Goal: Communication & Community: Ask a question

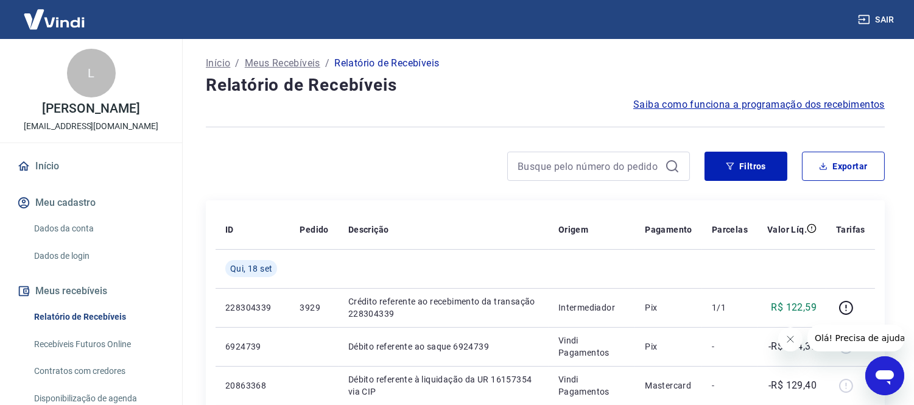
click at [877, 373] on icon "Abrir janela de mensagens" at bounding box center [884, 377] width 18 height 15
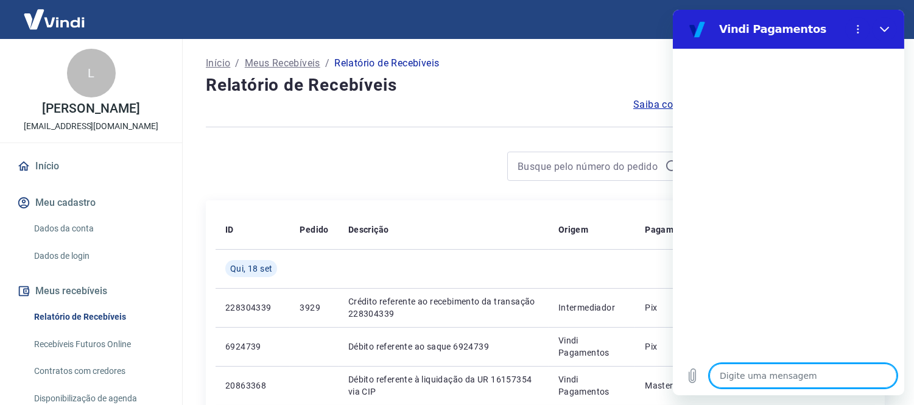
type textarea "b"
type textarea "x"
type textarea "bo"
type textarea "x"
type textarea "boa"
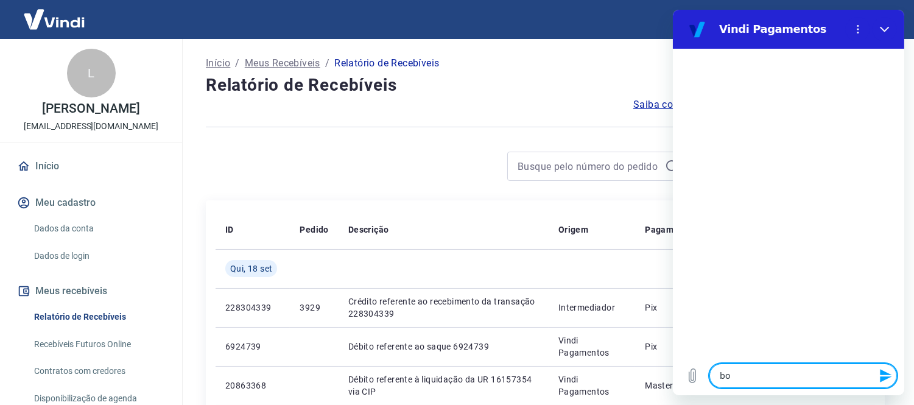
type textarea "x"
type textarea "boa"
type textarea "x"
type textarea "boa t"
type textarea "x"
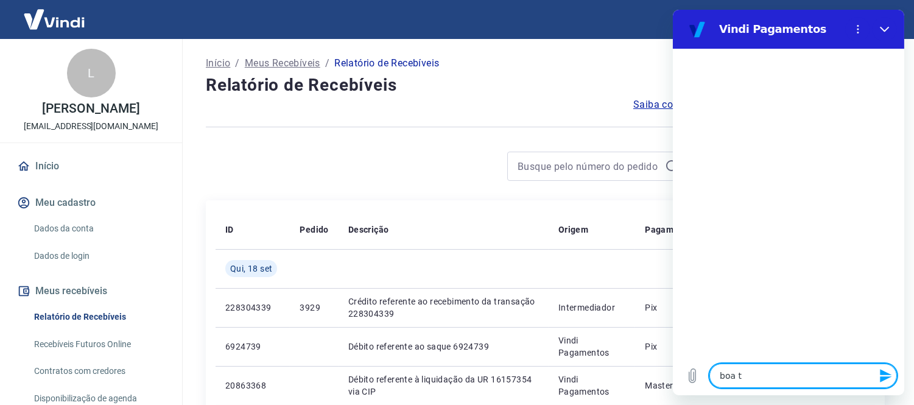
type textarea "boa ta"
type textarea "x"
type textarea "boa tar"
type textarea "x"
type textarea "boa tard"
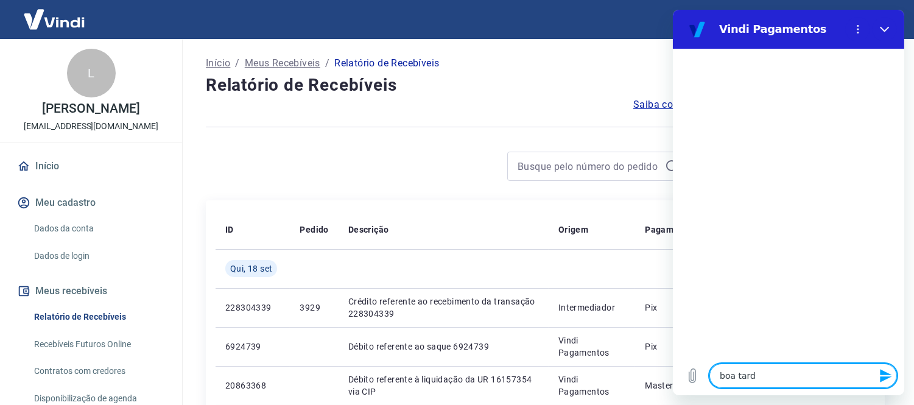
type textarea "x"
type textarea "boa tarde"
type textarea "x"
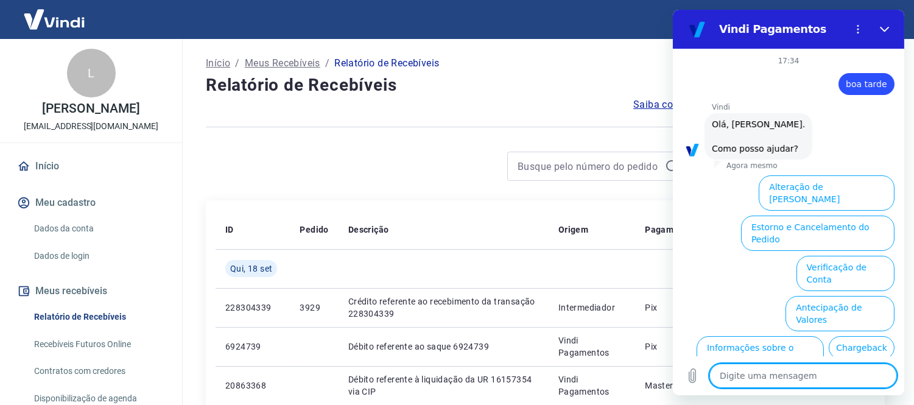
scroll to position [69, 0]
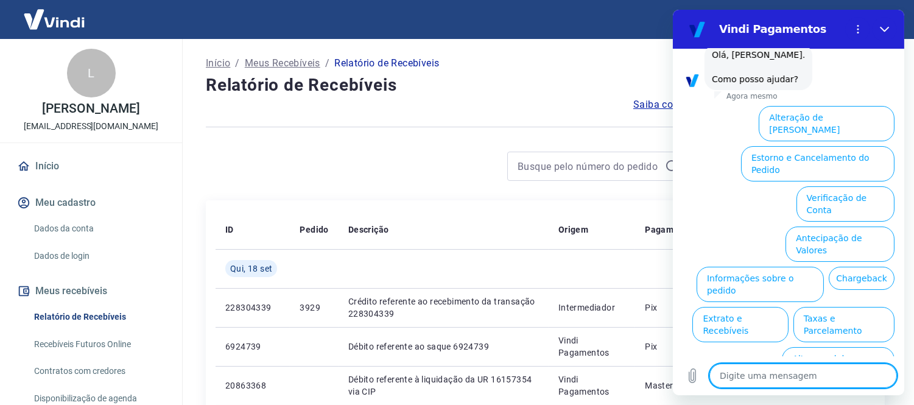
click at [769, 362] on div "Digite uma mensagem x" at bounding box center [789, 375] width 232 height 39
click at [760, 381] on textarea at bounding box center [803, 376] width 188 height 24
type textarea "f"
type textarea "x"
type textarea "fa"
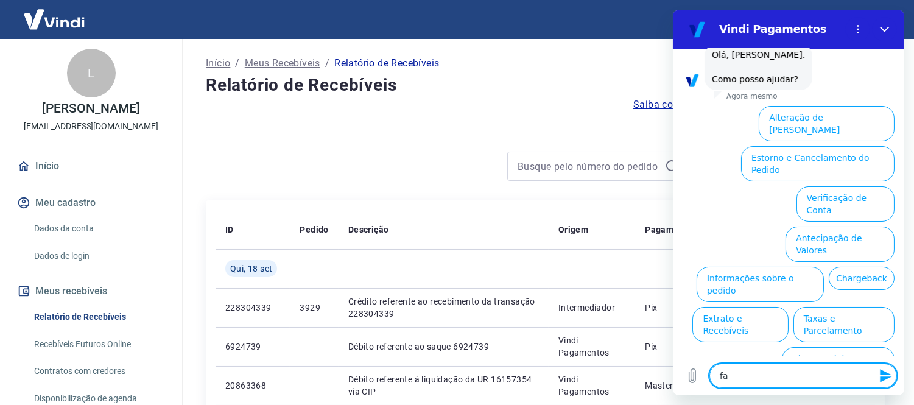
type textarea "x"
type textarea "fal"
type textarea "x"
type textarea "fala"
type textarea "x"
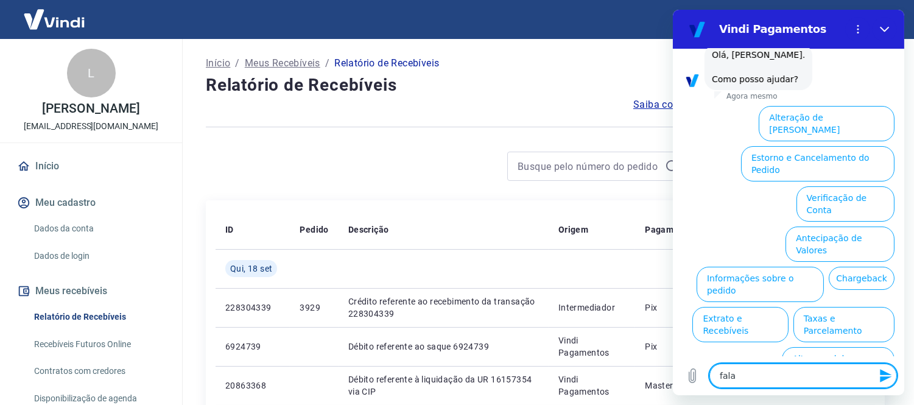
type textarea "falar"
type textarea "x"
type textarea "falar"
type textarea "x"
type textarea "falar c"
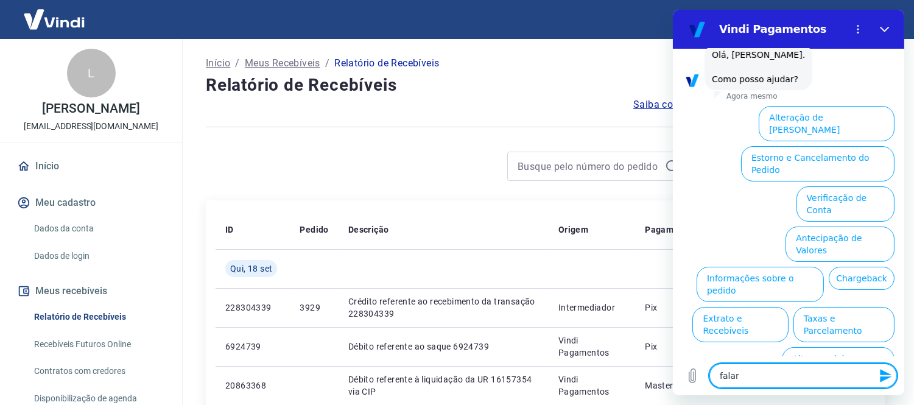
type textarea "x"
type textarea "falar co"
type textarea "x"
type textarea "falar com"
type textarea "x"
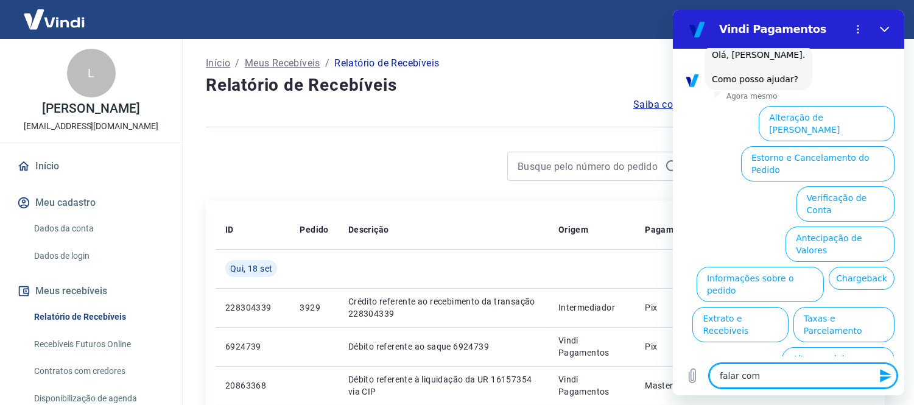
type textarea "falar com"
type textarea "x"
type textarea "falar com a"
type textarea "x"
type textarea "falar com at"
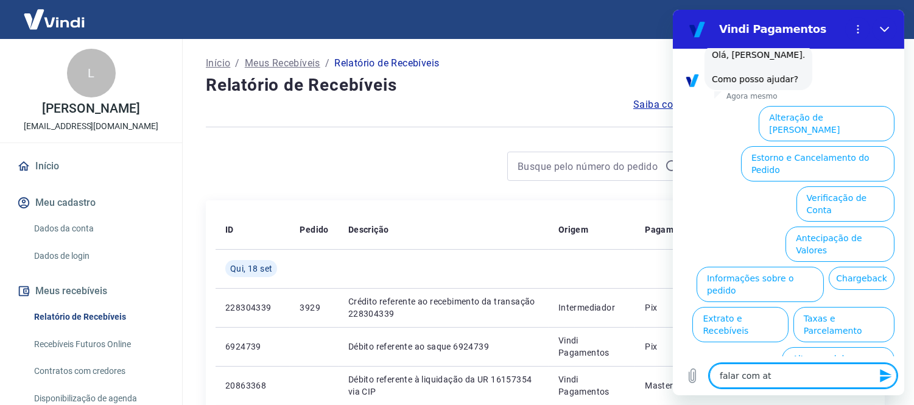
type textarea "x"
type textarea "falar com ate"
type textarea "x"
type textarea "falar com [GEOGRAPHIC_DATA]"
type textarea "x"
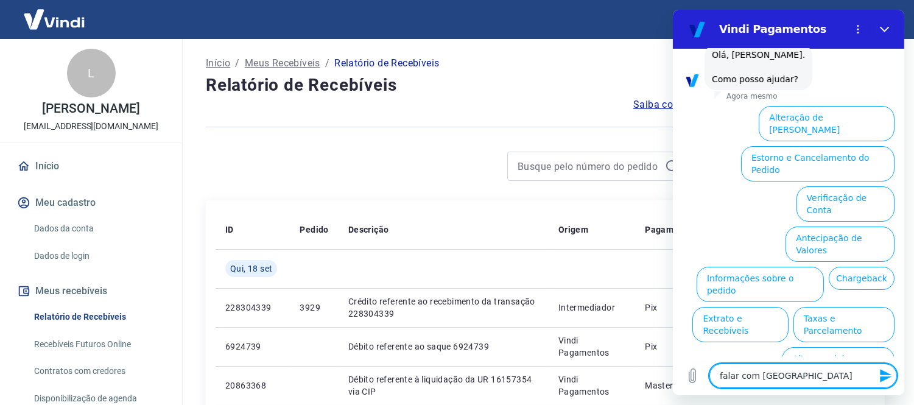
type textarea "falar com atend"
type textarea "x"
type textarea "falar com atendn"
type textarea "x"
type textarea "falar com atendne"
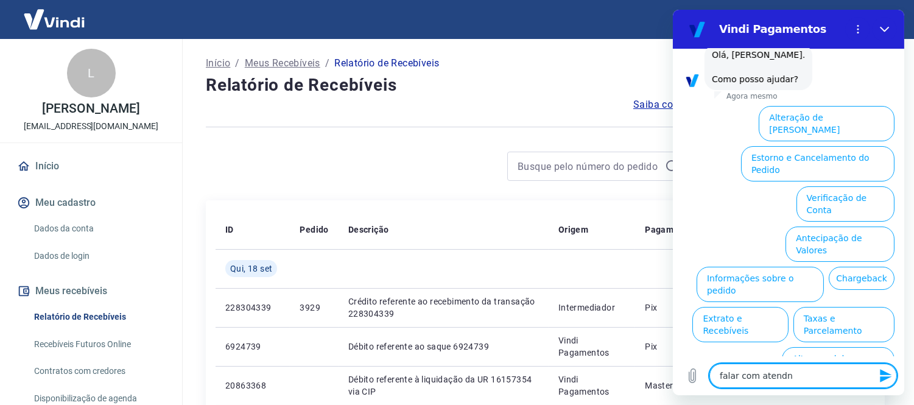
type textarea "x"
type textarea "falar com atendnet"
type textarea "x"
type textarea "falar com atendnete"
type textarea "x"
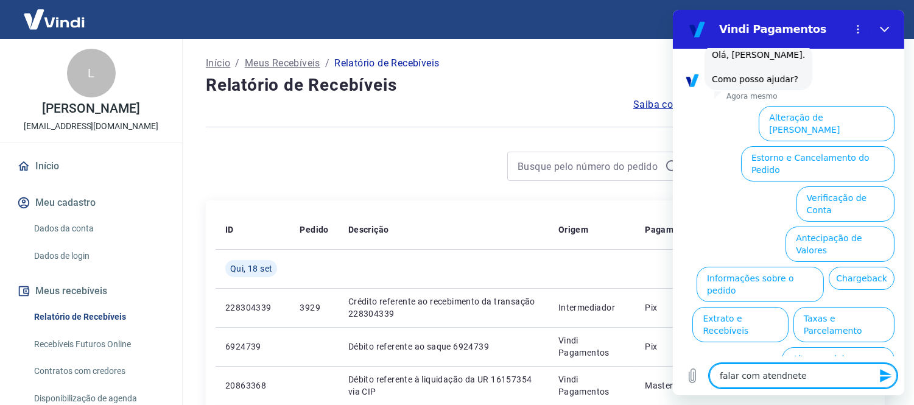
type textarea "falar com atendnete"
type textarea "x"
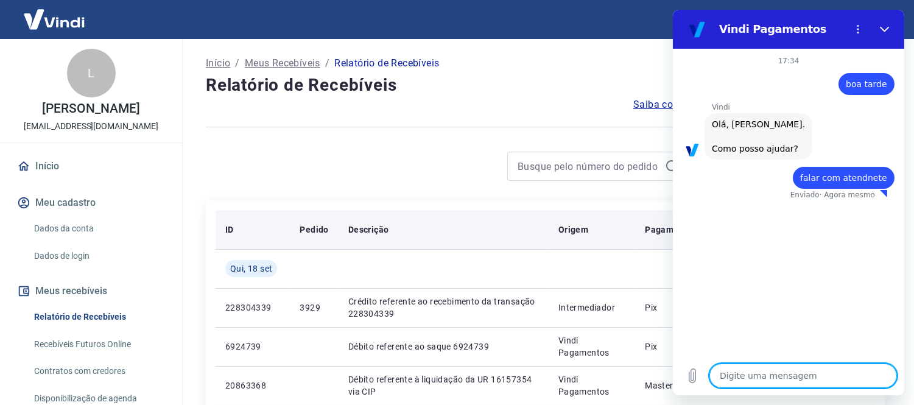
type textarea "x"
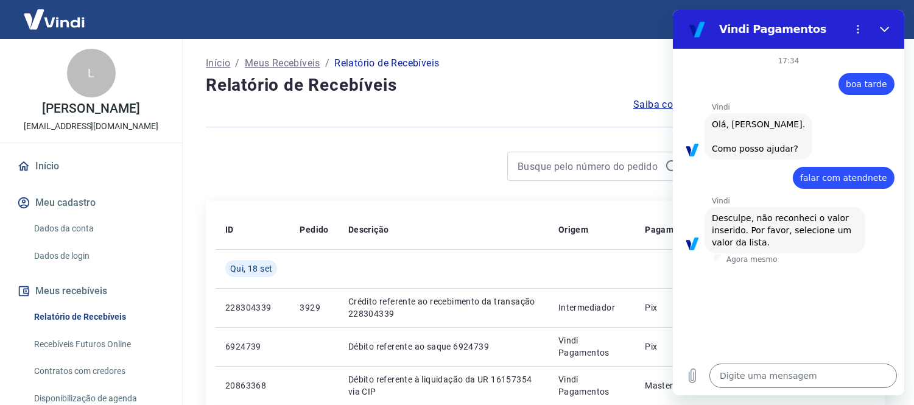
drag, startPoint x: 806, startPoint y: 178, endPoint x: 894, endPoint y: 174, distance: 87.8
click at [894, 174] on div "diz: falar com atendnete" at bounding box center [784, 174] width 222 height 29
copy span "falar com atendnete"
click at [802, 370] on textarea at bounding box center [803, 376] width 188 height 24
paste textarea "falar com atendnete"
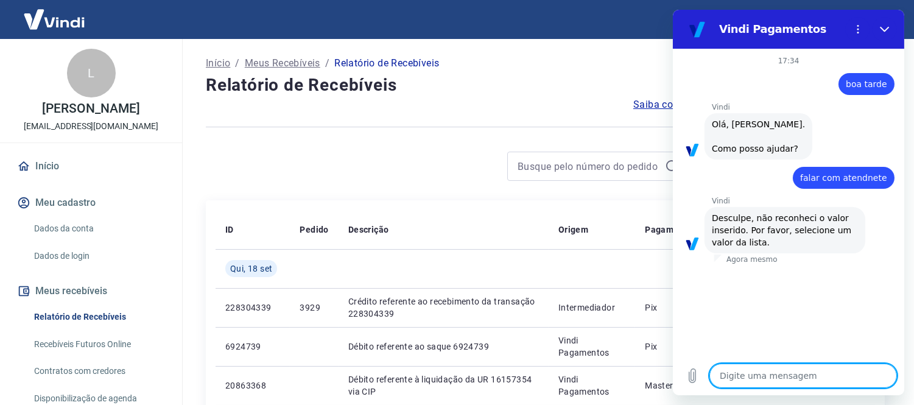
type textarea "falar com atendnete"
type textarea "x"
type textarea "falar com atendnete"
click at [883, 381] on icon "Enviar mensagem" at bounding box center [886, 376] width 15 height 15
type textarea "x"
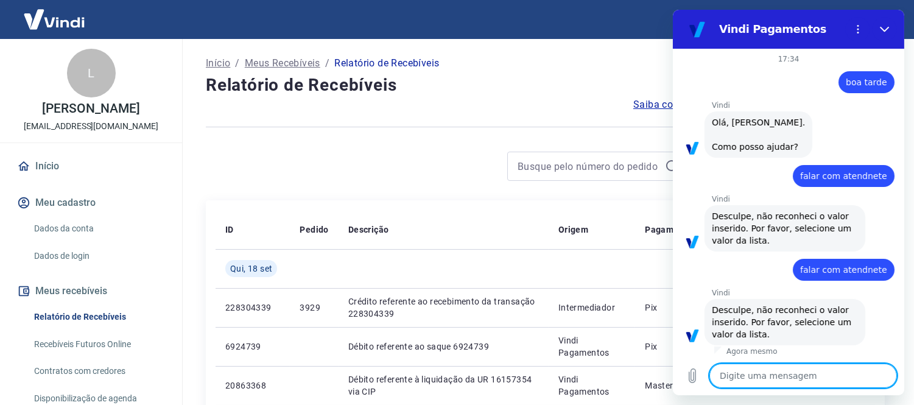
scroll to position [4, 0]
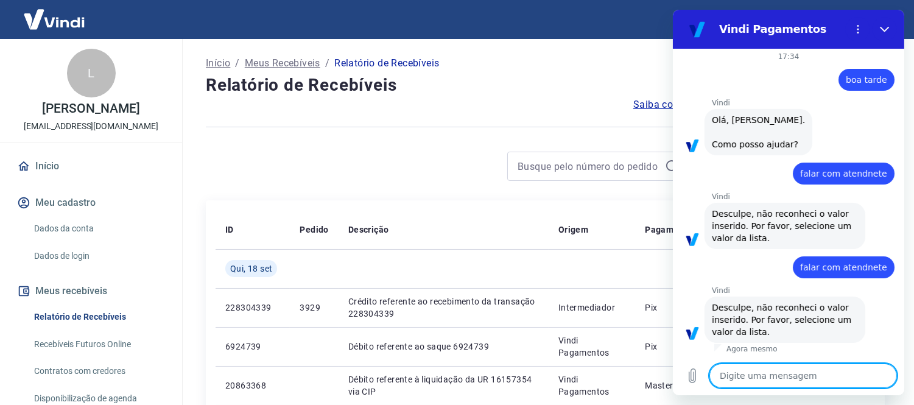
paste textarea "falar com atendnete"
type textarea "falar com atendnete"
type textarea "x"
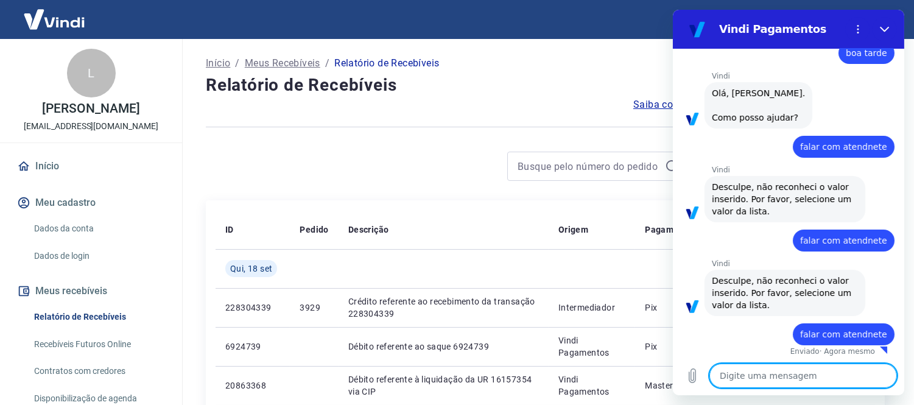
scroll to position [34, 0]
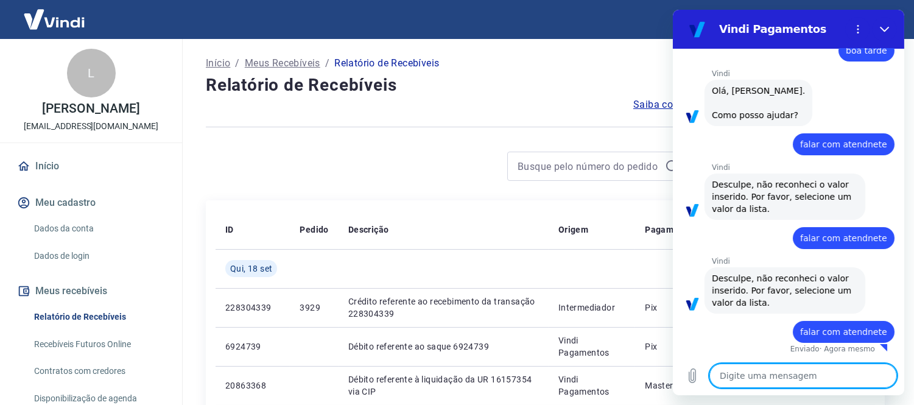
type textarea "x"
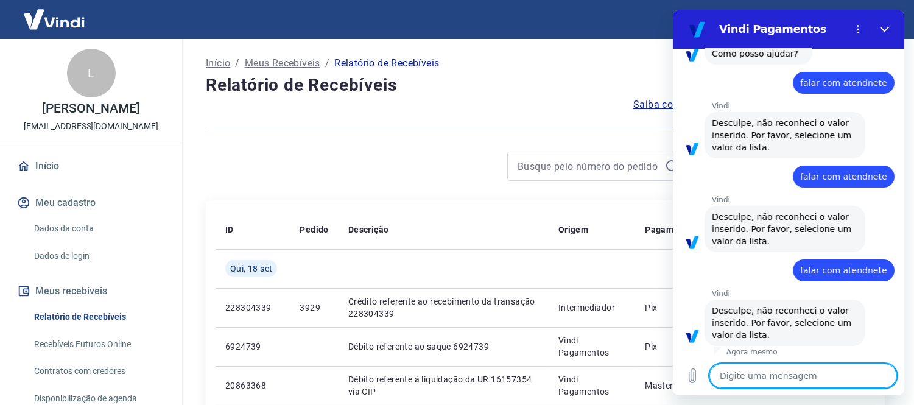
scroll to position [98, 0]
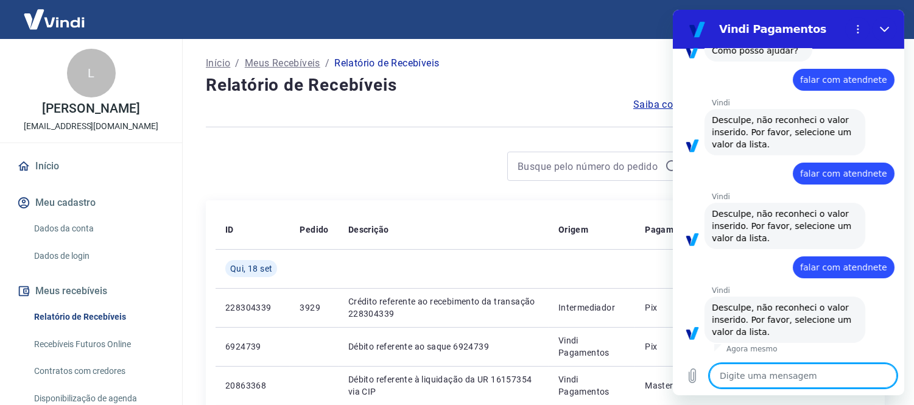
click at [809, 372] on textarea at bounding box center [803, 376] width 188 height 24
paste textarea "falar com atendnete"
type textarea "falar com atendnete"
type textarea "x"
type textarea "falar com atendnete"
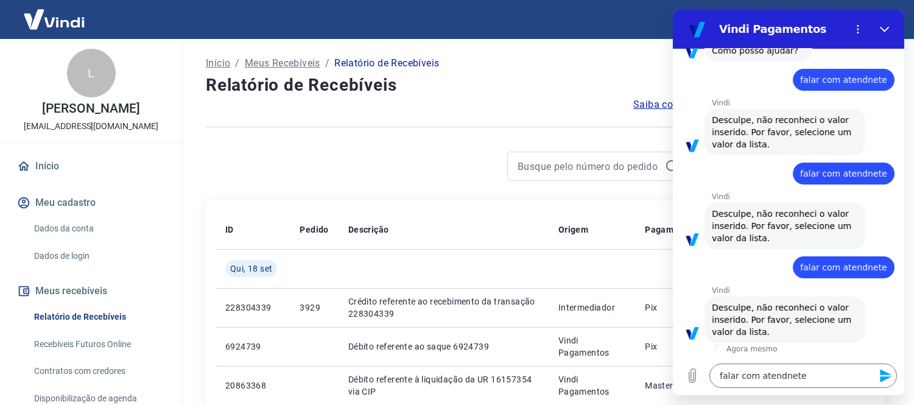
click at [874, 375] on button "Enviar mensagem" at bounding box center [884, 376] width 24 height 24
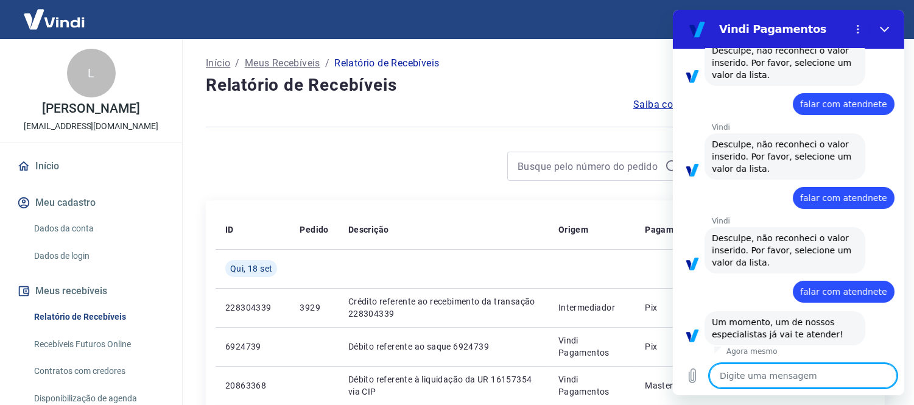
click at [815, 372] on textarea at bounding box center [803, 376] width 188 height 24
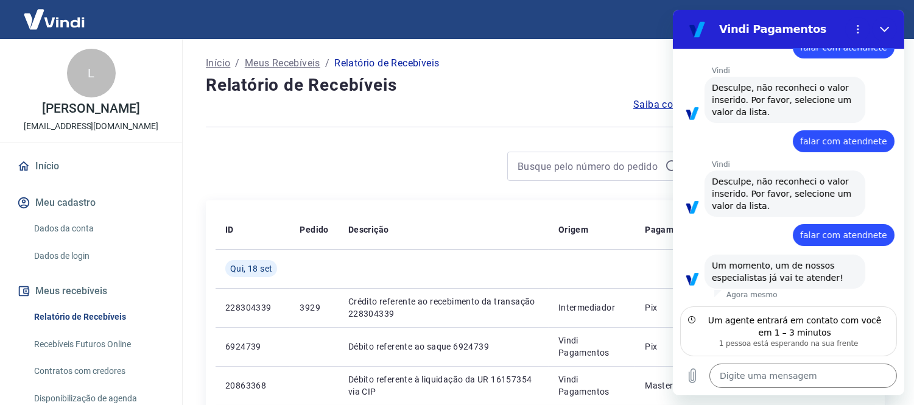
scroll to position [212, 0]
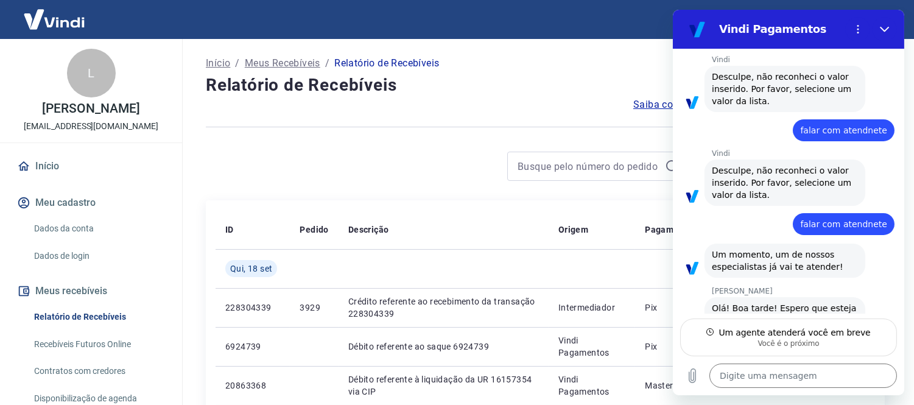
type textarea "x"
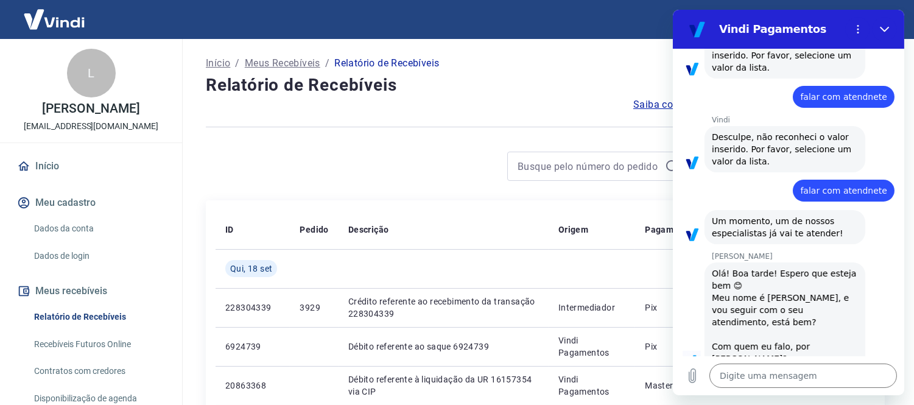
scroll to position [271, 0]
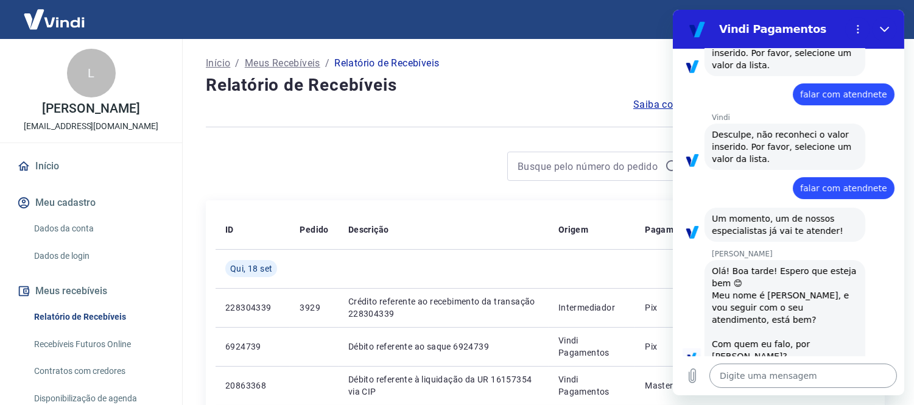
click at [811, 380] on textarea at bounding box center [803, 376] width 188 height 24
paste textarea "Boa tarde, meu nome é [PERSON_NAME]. Falo em nome a empresa A-maré Beachwear! E…"
type textarea "Boa tarde, meu nome é [PERSON_NAME]. Falo em nome a empresa A-maré Beachwear! E…"
type textarea "x"
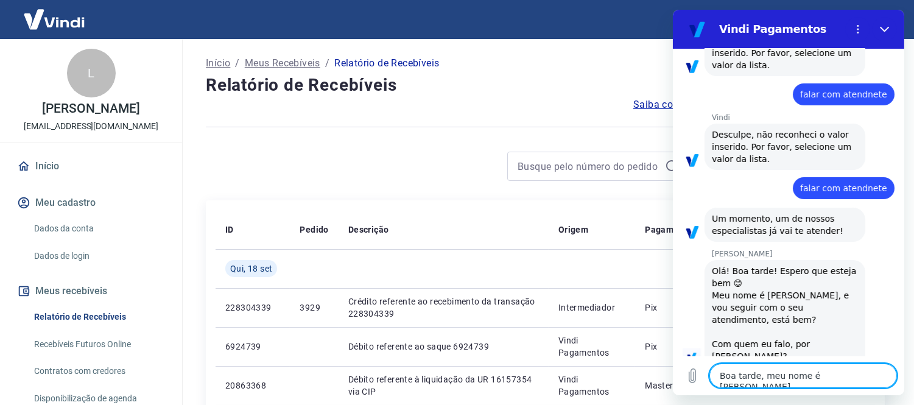
scroll to position [104, 0]
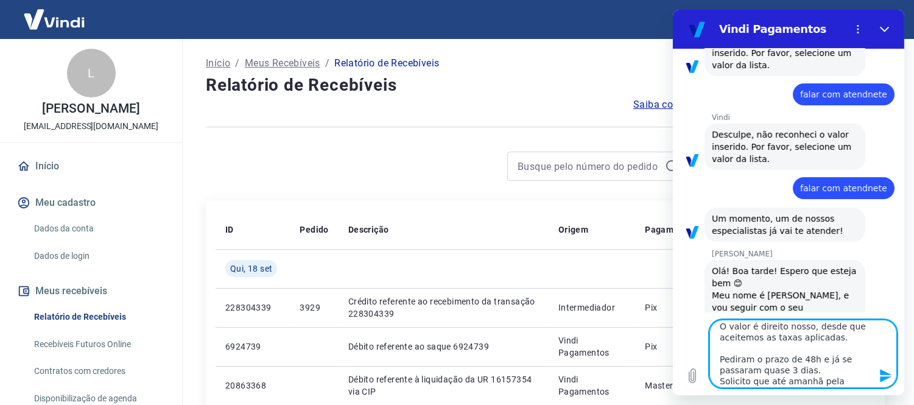
type textarea "Boa tarde, meu nome é [PERSON_NAME]. Falo em nome a empresa A-maré Beachwear! E…"
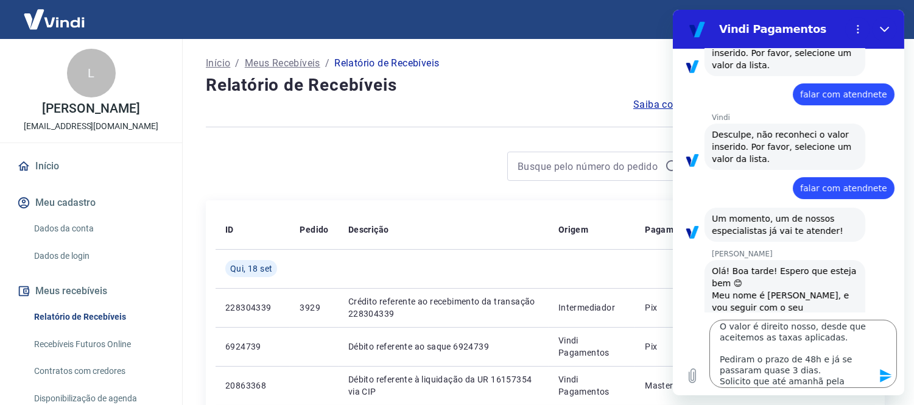
click at [886, 378] on icon "Enviar mensagem" at bounding box center [886, 375] width 12 height 13
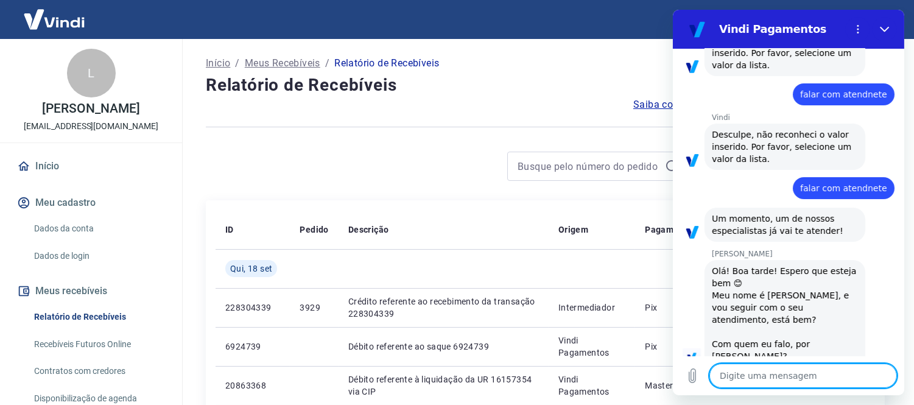
scroll to position [0, 0]
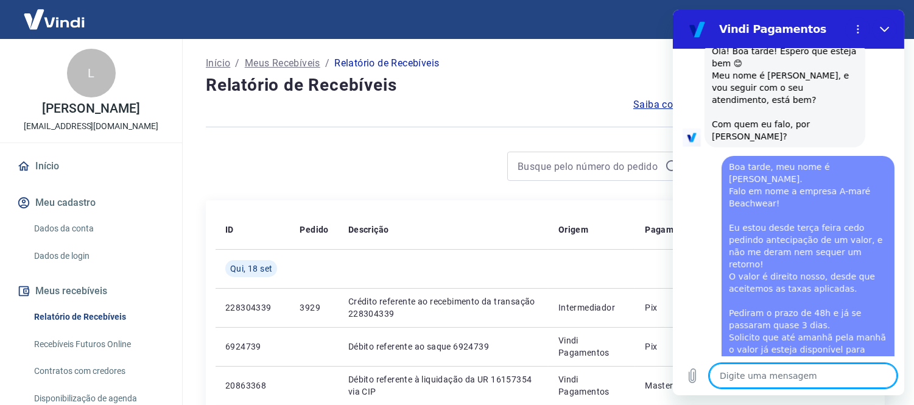
type textarea "x"
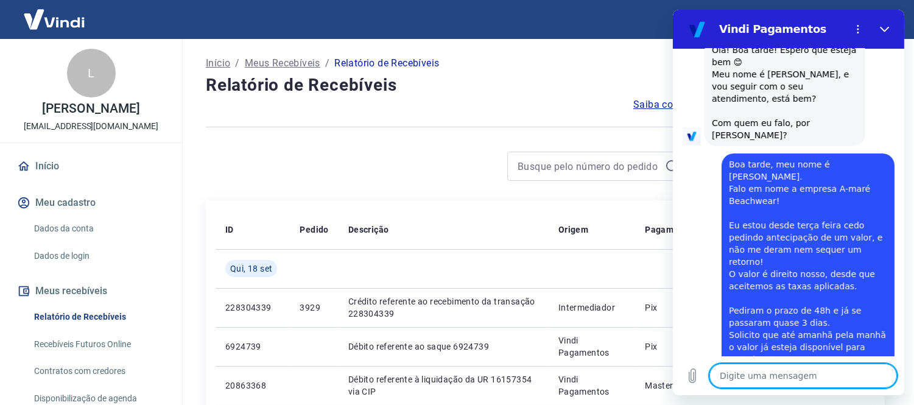
scroll to position [495, 0]
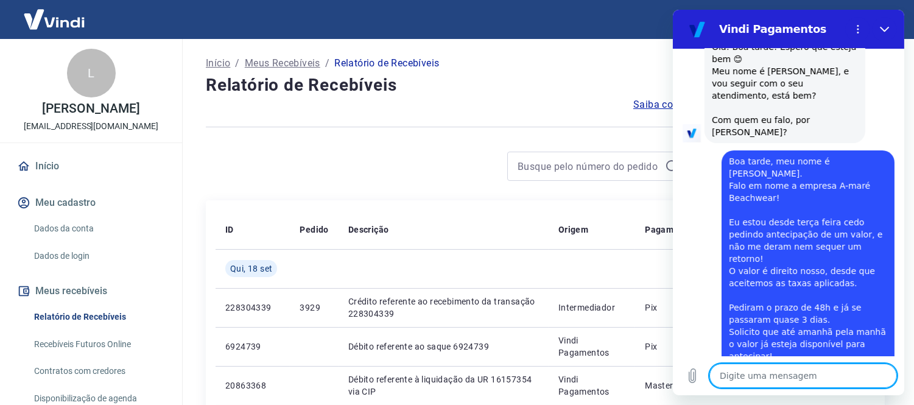
click at [776, 385] on textarea at bounding box center [803, 376] width 188 height 24
paste textarea "Falaram também no sábado, que iriam trocar de D14 para D2. E não me retornaram …"
type textarea "Falaram também no sábado, que iriam trocar de D14 para D2. E não me retornaram …"
type textarea "x"
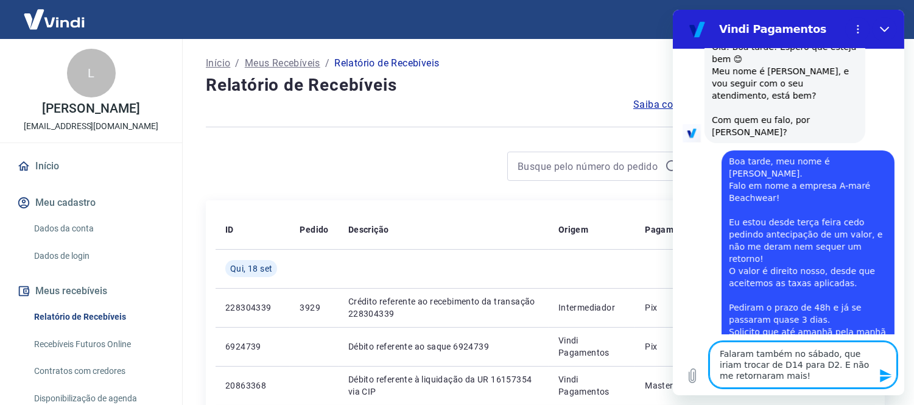
type textarea "Falaram também no sábado, que iriam trocar de D14 para D2. E não me retornaram …"
click at [886, 383] on button "Enviar mensagem" at bounding box center [884, 376] width 24 height 24
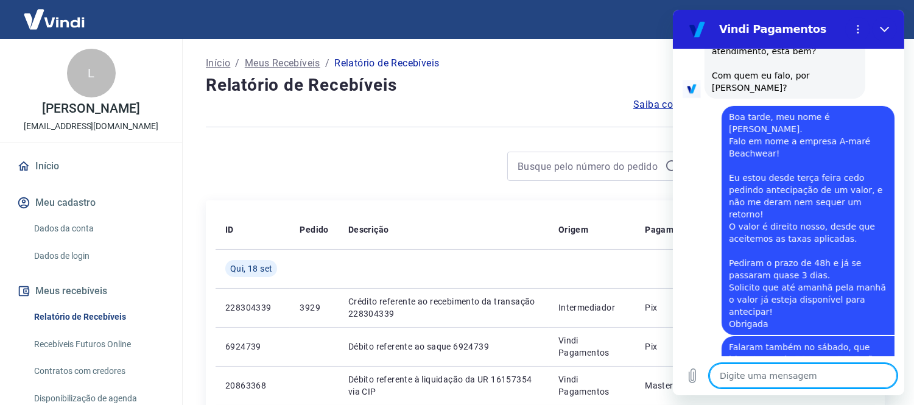
click at [811, 383] on textarea at bounding box center [803, 376] width 188 height 24
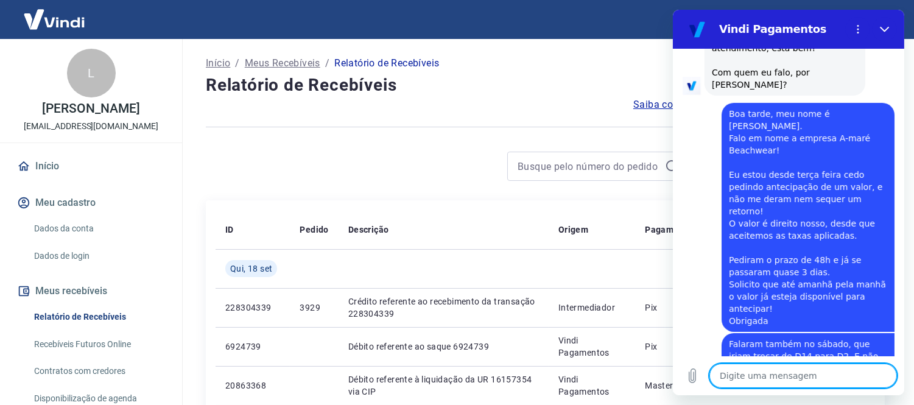
click at [811, 381] on textarea at bounding box center [803, 376] width 188 height 24
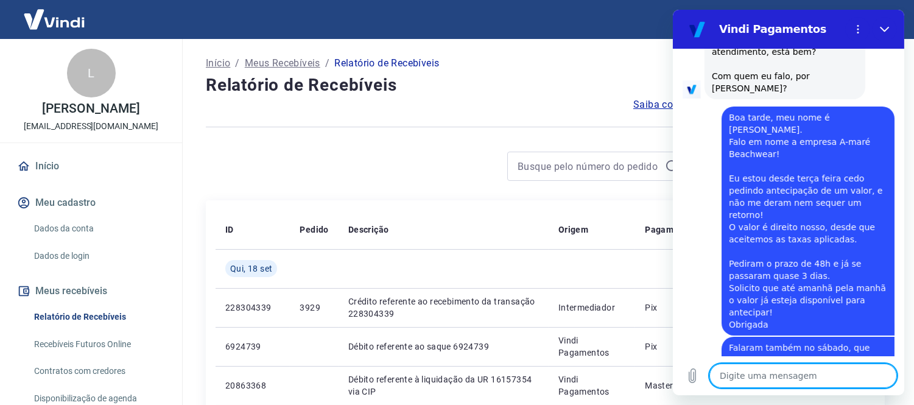
type textarea "x"
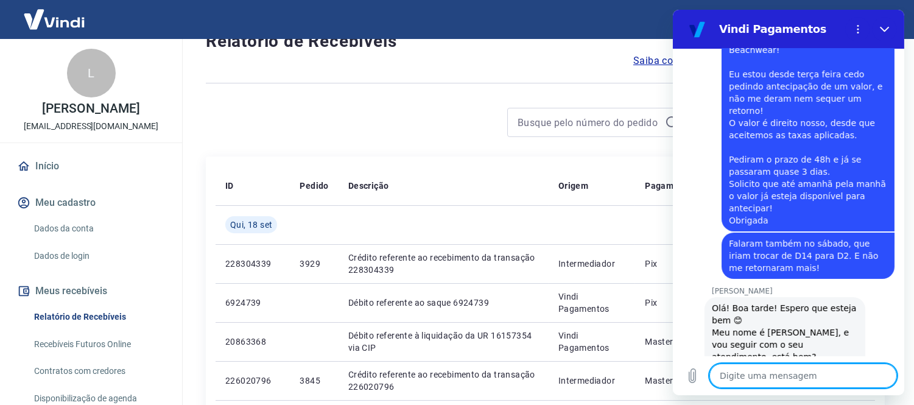
scroll to position [68, 0]
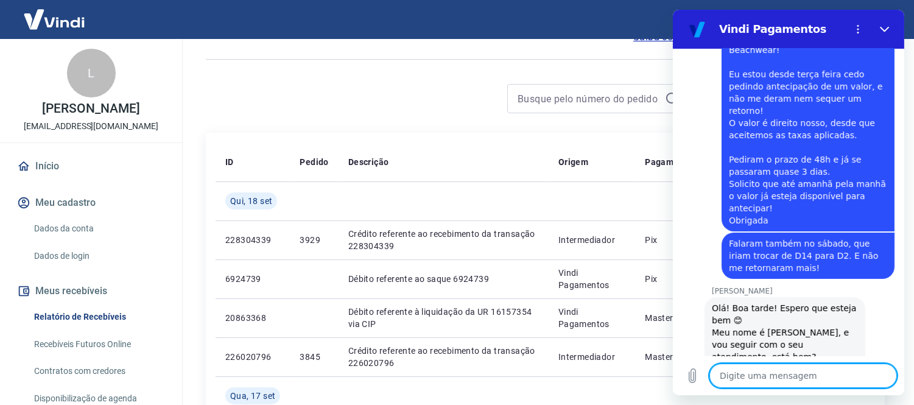
click at [768, 380] on textarea at bounding box center [803, 376] width 188 height 24
type textarea "r"
type textarea "x"
type textarea "re"
type textarea "x"
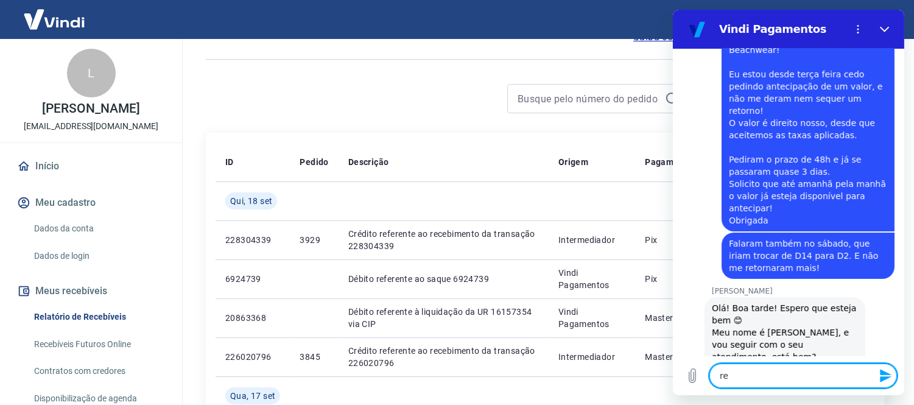
type textarea "rei"
type textarea "x"
type textarea "reit"
type textarea "x"
type textarea "reite"
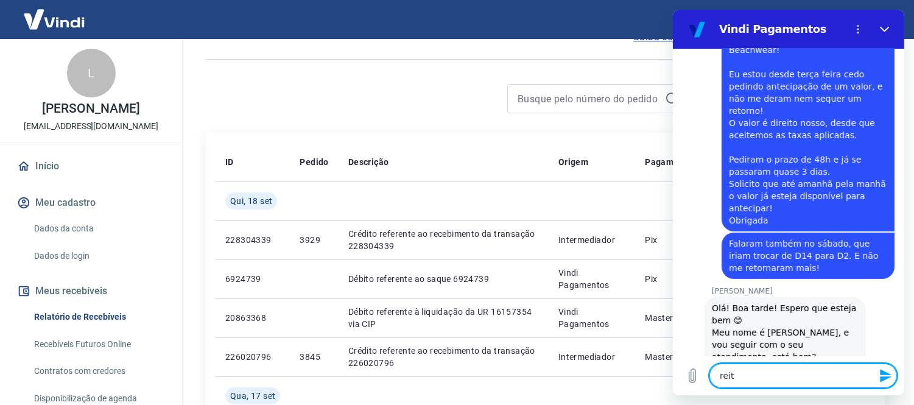
type textarea "x"
type textarea "reiter"
type textarea "x"
type textarea "reitero"
type textarea "x"
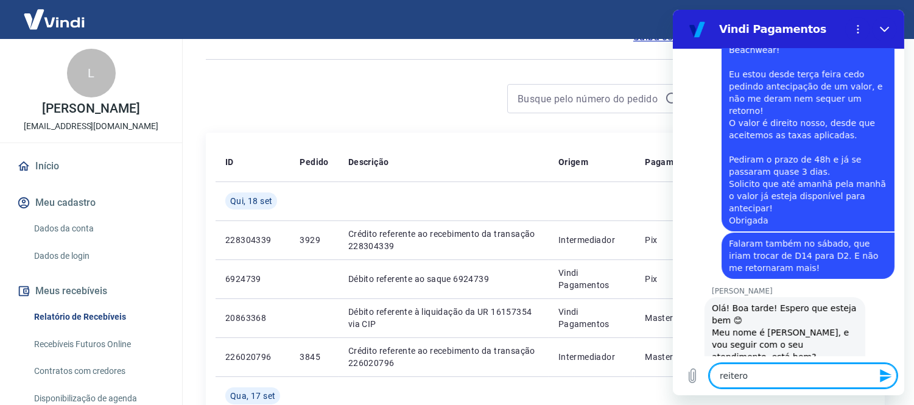
type textarea "reitero"
type textarea "x"
type textarea "reitero q"
type textarea "x"
type textarea "reitero qu"
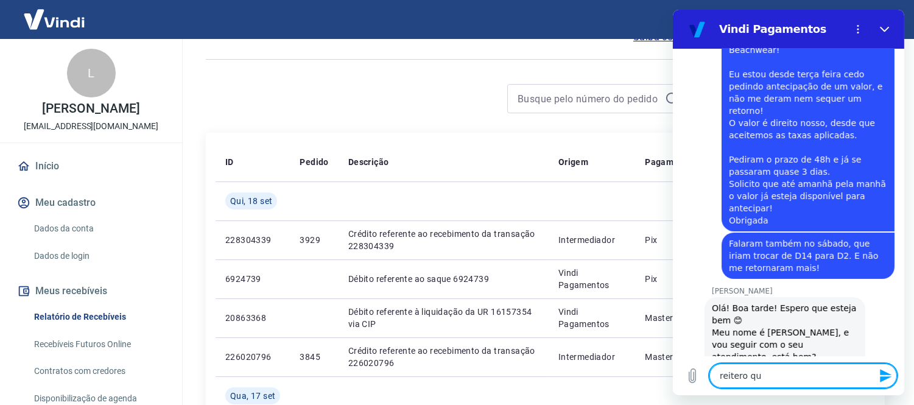
type textarea "x"
type textarea "reitero que"
type textarea "x"
type textarea "reitero que"
type textarea "x"
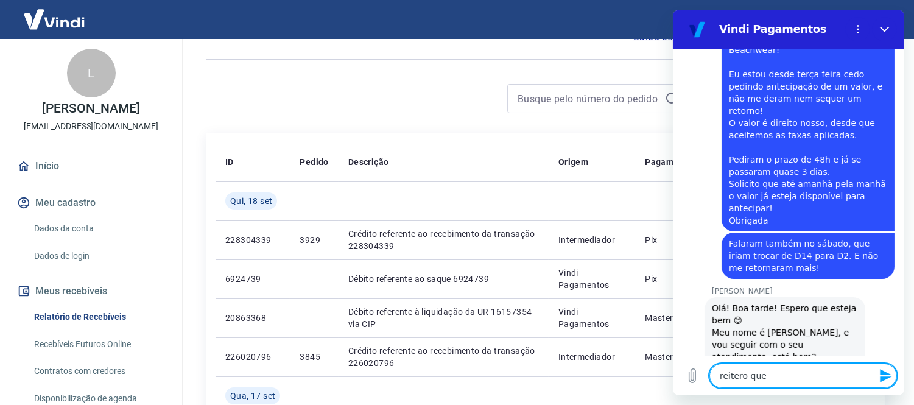
type textarea "reitero que p"
type textarea "x"
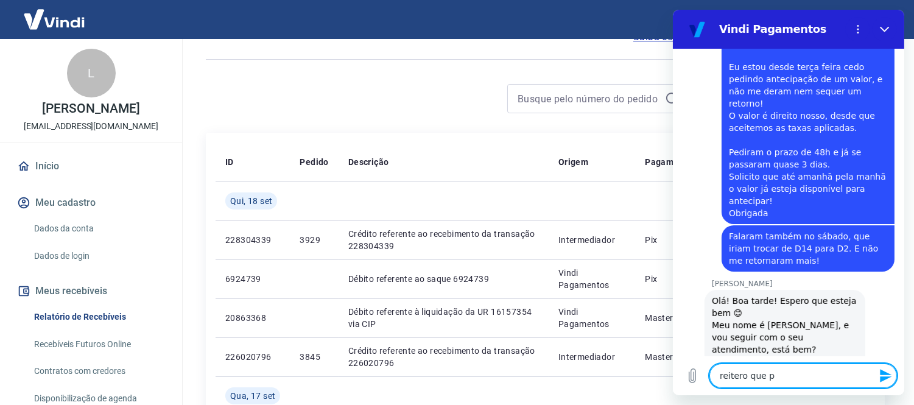
type textarea "reitero que pr"
type textarea "x"
type textarea "reitero que pre"
type textarea "x"
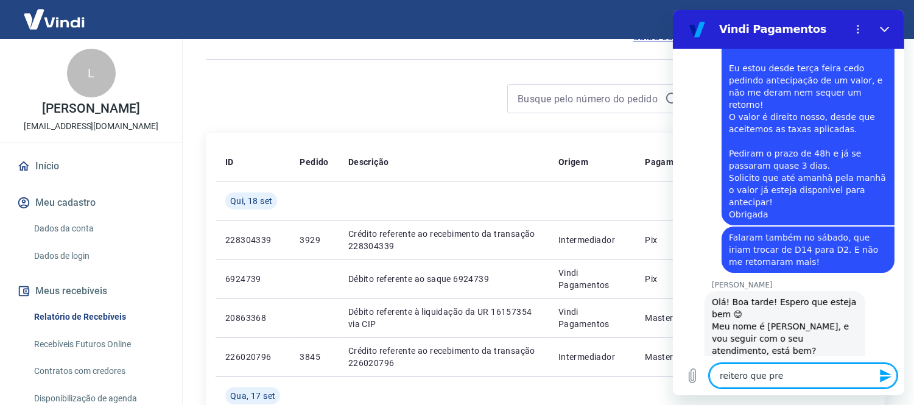
type textarea "reitero que prec"
type textarea "x"
type textarea "reitero que preci"
type textarea "x"
type textarea "reitero que precis"
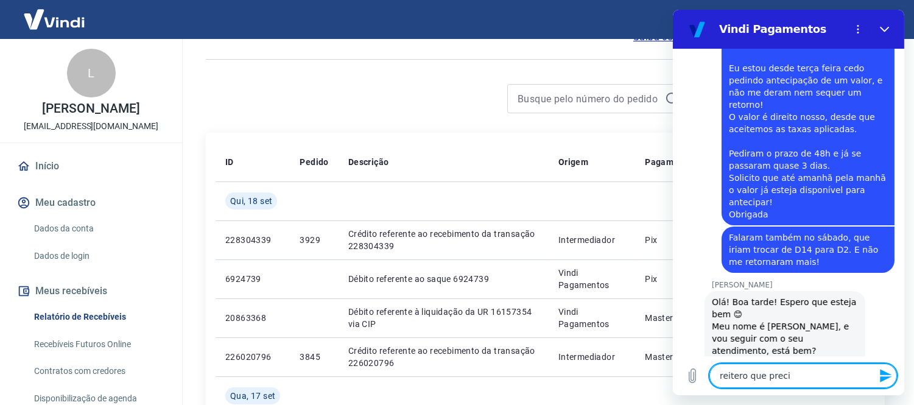
type textarea "x"
type textarea "reitero que preciso"
type textarea "x"
type textarea "reitero que preciso"
type textarea "x"
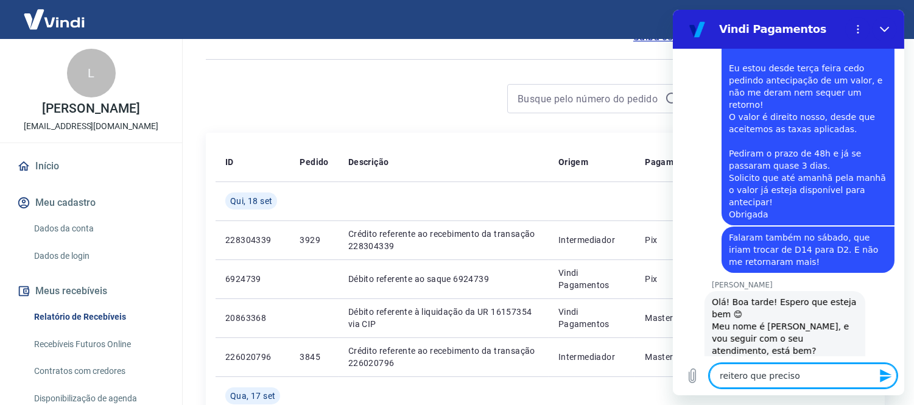
type textarea "reitero que preciso q"
type textarea "x"
type textarea "reitero que preciso qu"
type textarea "x"
type textarea "reitero que preciso que"
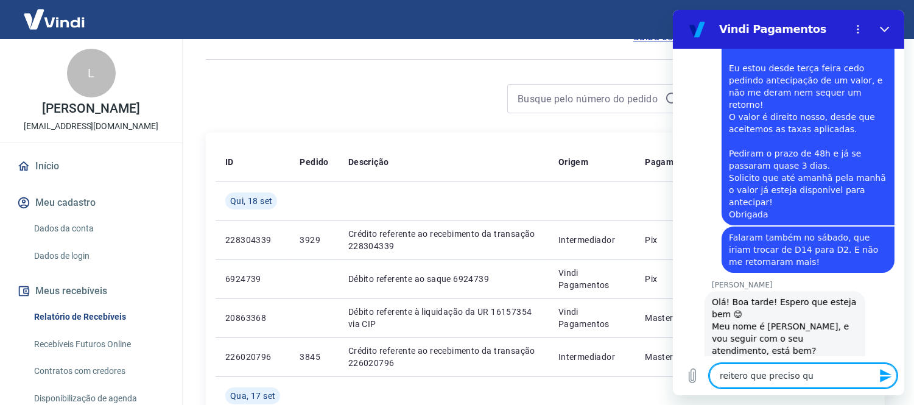
type textarea "x"
type textarea "reitero que preciso que"
type textarea "x"
type textarea "reitero que preciso que o"
type textarea "x"
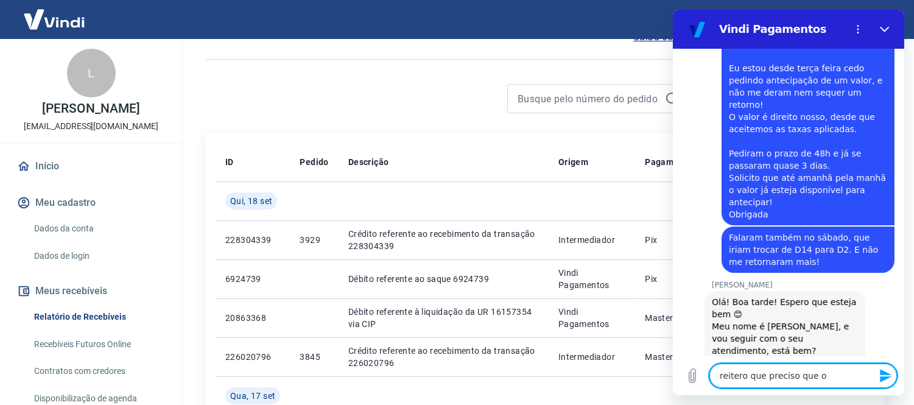
type textarea "reitero que preciso que o"
type textarea "x"
type textarea "reitero que preciso que o"
type textarea "x"
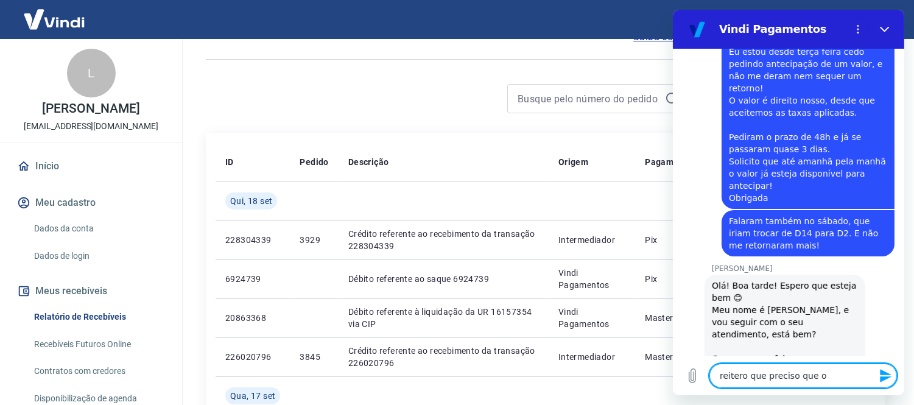
type textarea "reitero que preciso que"
type textarea "x"
type textarea "reitero que preciso que o"
type textarea "x"
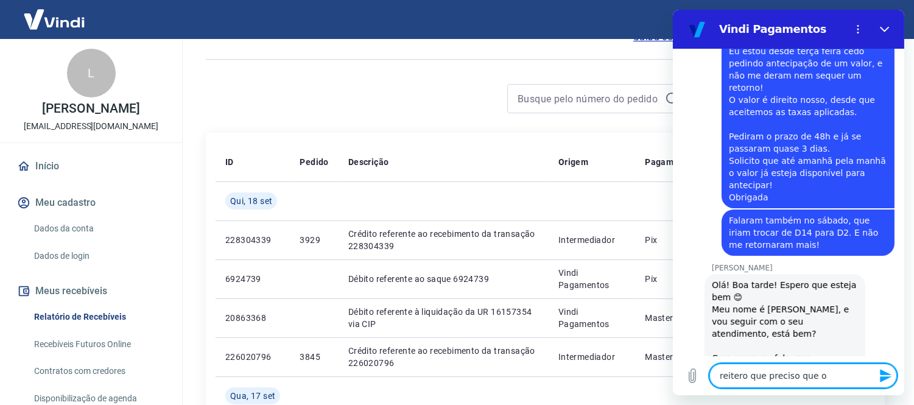
type textarea "reitero que preciso que o"
type textarea "x"
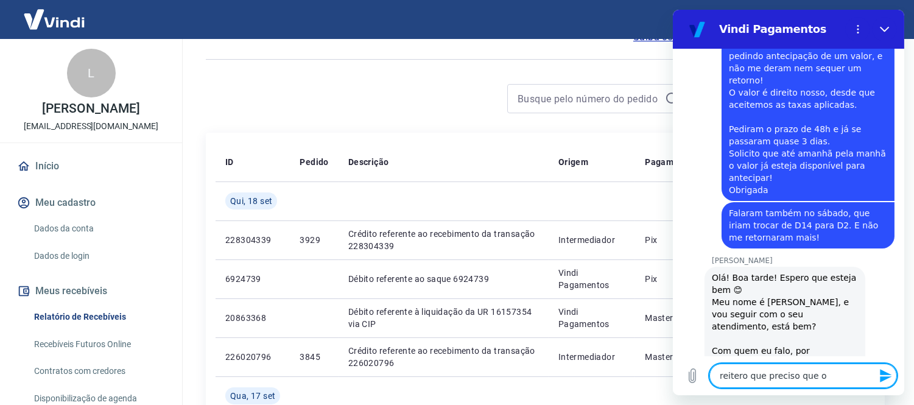
type textarea "reitero que preciso que o v"
type textarea "x"
type textarea "reitero que preciso que o va"
type textarea "x"
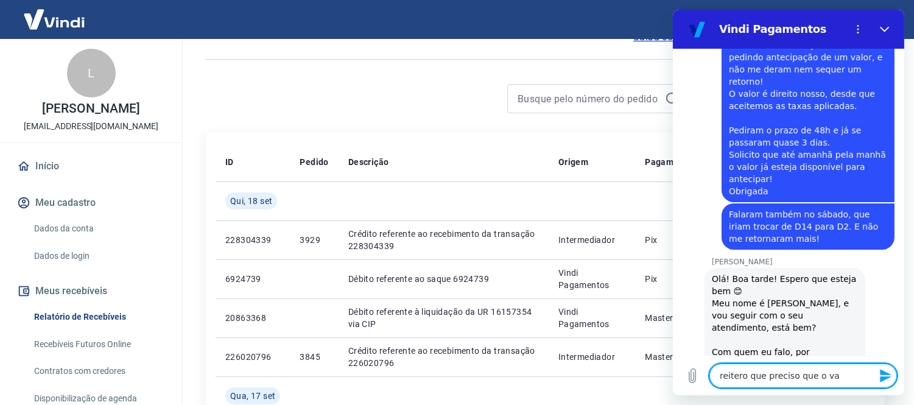
type textarea "reitero que preciso que o val"
type textarea "x"
type textarea "reitero que preciso que o valo"
type textarea "x"
type textarea "reitero que preciso que o valor"
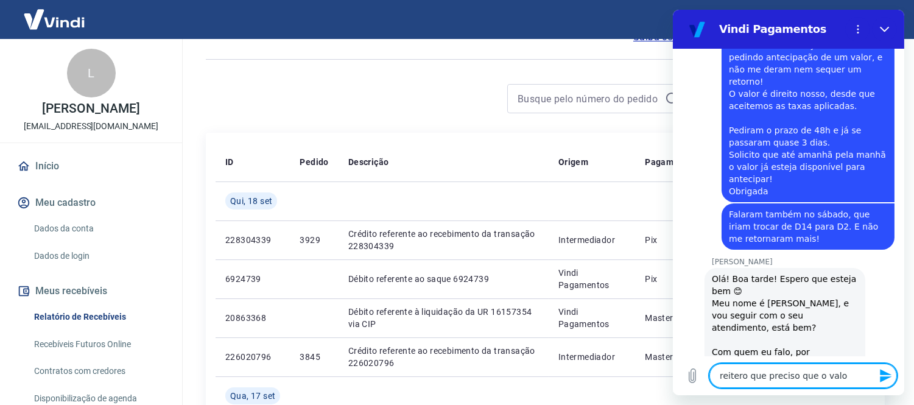
type textarea "x"
type textarea "reitero que preciso que o valor"
type textarea "x"
type textarea "reitero que preciso que o valor e"
type textarea "x"
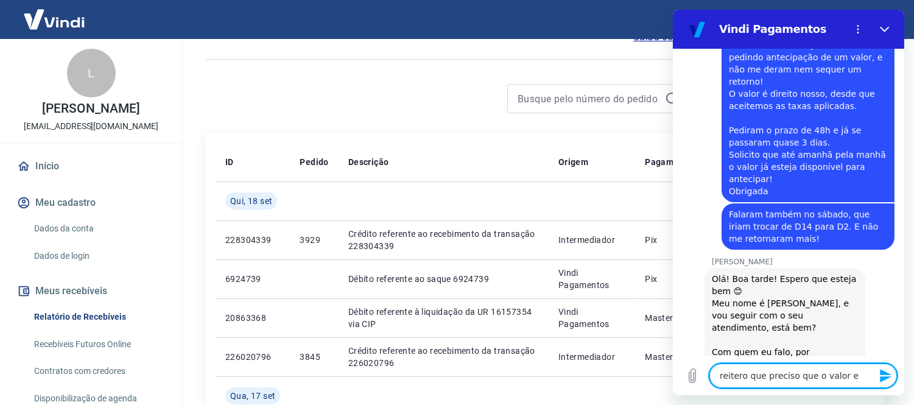
type textarea "reitero que preciso que o valor es"
type textarea "x"
type textarea "reitero que preciso que o valor est"
type textarea "x"
type textarea "reitero que preciso que o valor este"
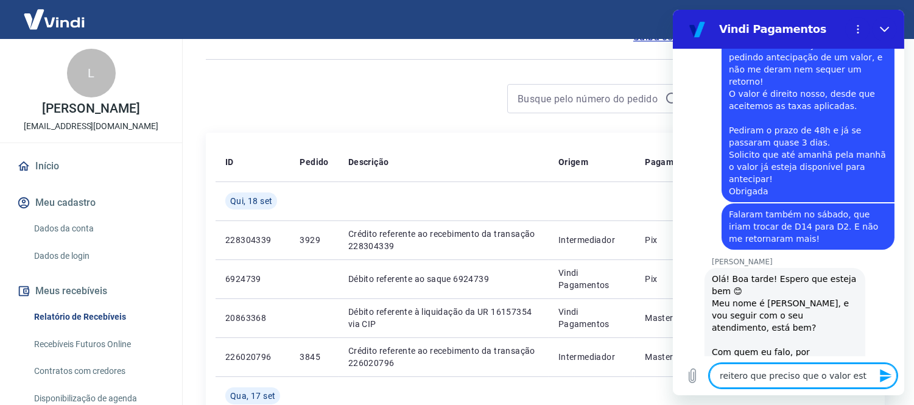
type textarea "x"
type textarea "reitero que preciso que o valor estej"
type textarea "x"
type textarea "reitero que preciso que o valor esteja"
type textarea "x"
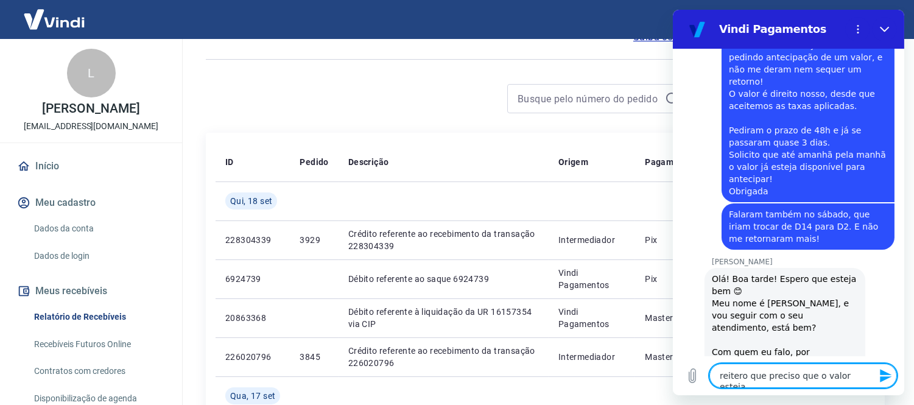
type textarea "reitero que preciso que o valor esteja"
type textarea "x"
type textarea "reitero que preciso que o valor esteja d"
type textarea "x"
type textarea "reitero que preciso que o valor esteja ds"
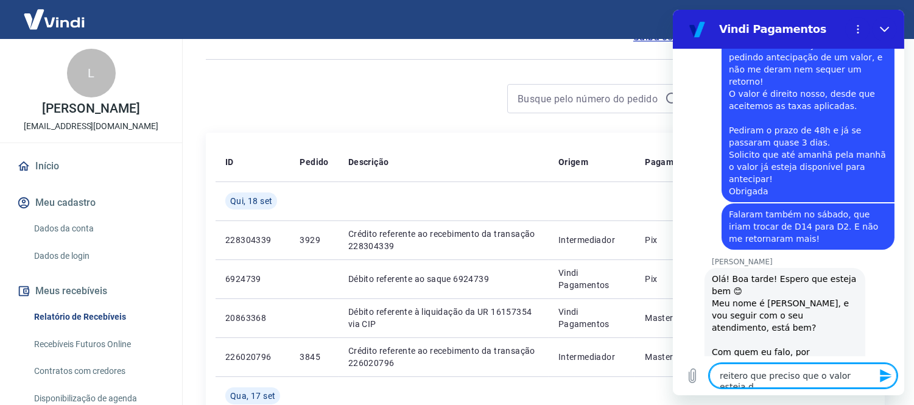
type textarea "x"
type textarea "reitero que preciso que o valor esteja dsp"
type textarea "x"
type textarea "reitero que preciso que o valor esteja dspo"
type textarea "x"
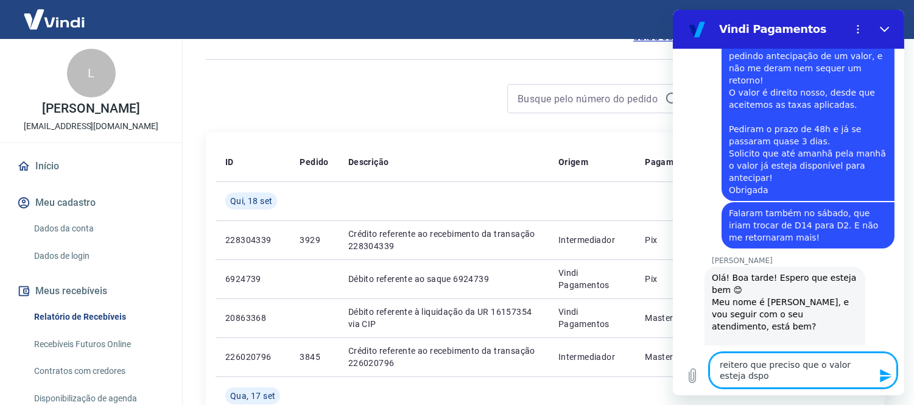
type textarea "reitero que preciso que o valor esteja dsp"
type textarea "x"
type textarea "reitero que preciso que o valor esteja ds"
type textarea "x"
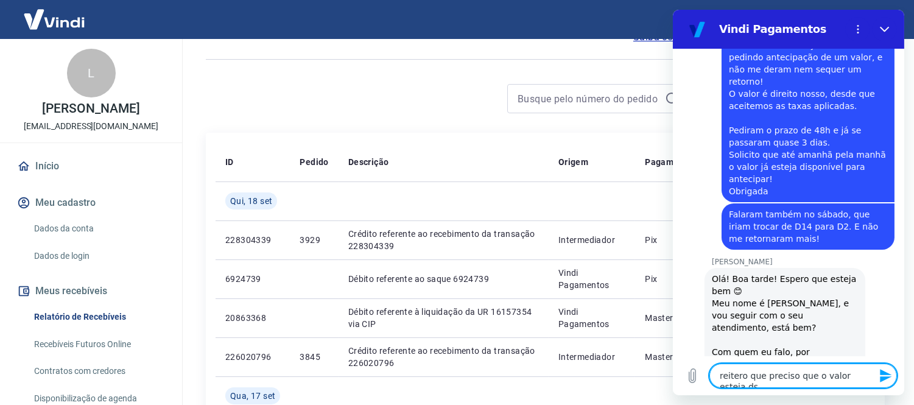
type textarea "reitero que preciso que o valor esteja d"
type textarea "x"
type textarea "reitero que preciso que o valor esteja di"
type textarea "x"
type textarea "reitero que preciso que o valor esteja dis"
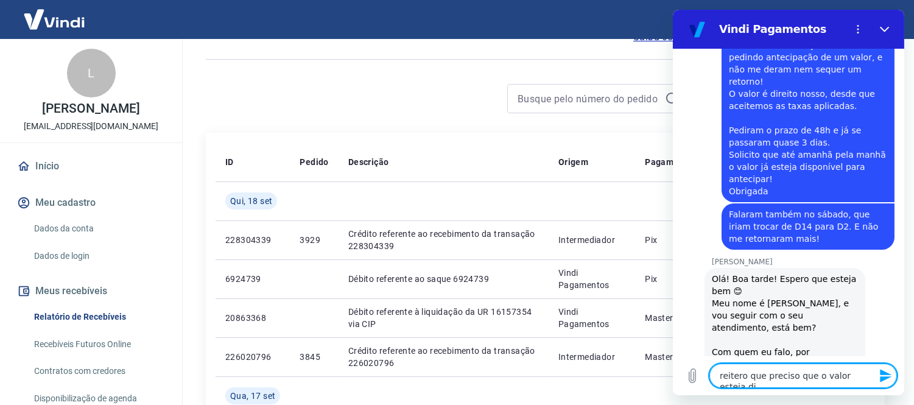
type textarea "x"
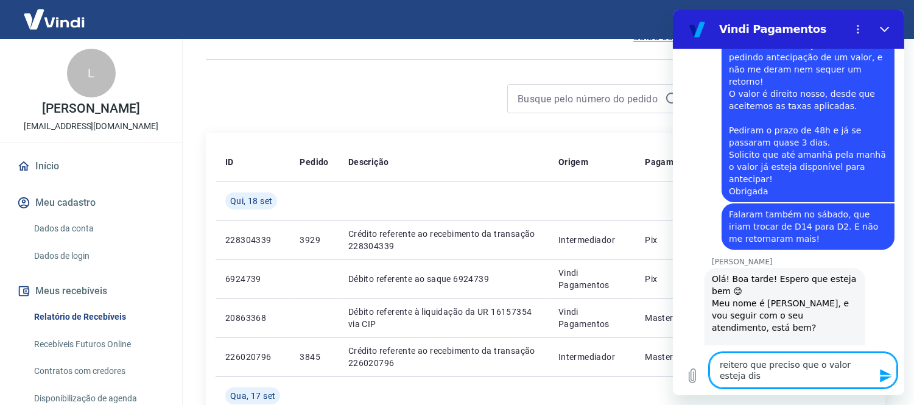
scroll to position [674, 0]
type textarea "reitero que preciso que o valor esteja diso"
type textarea "x"
type textarea "reitero que preciso que o valor esteja dis"
type textarea "x"
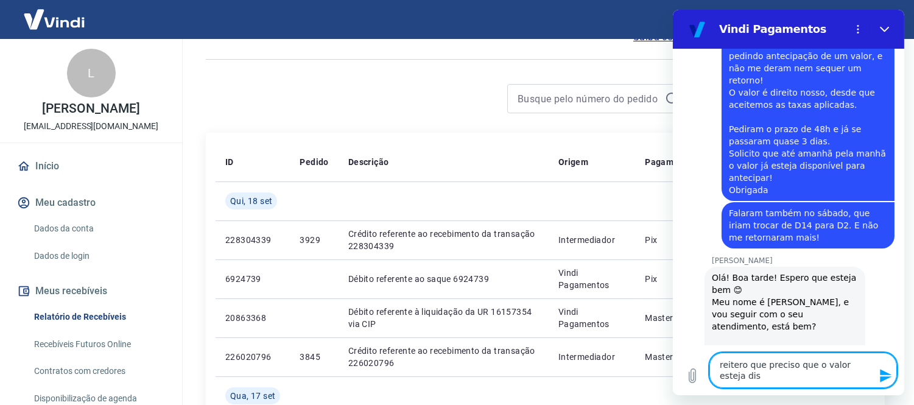
type textarea "reitero que preciso que o valor esteja disp"
type textarea "x"
type textarea "reitero que preciso que o valor esteja dispo"
type textarea "x"
type textarea "reitero que preciso que o valor esteja dispon"
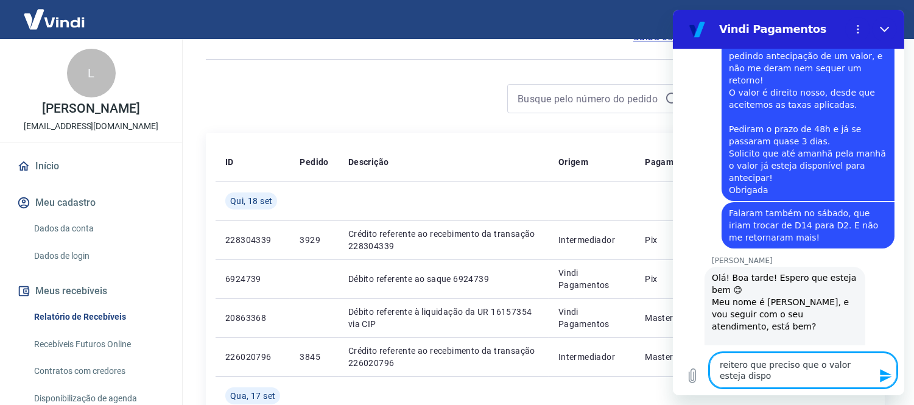
type textarea "x"
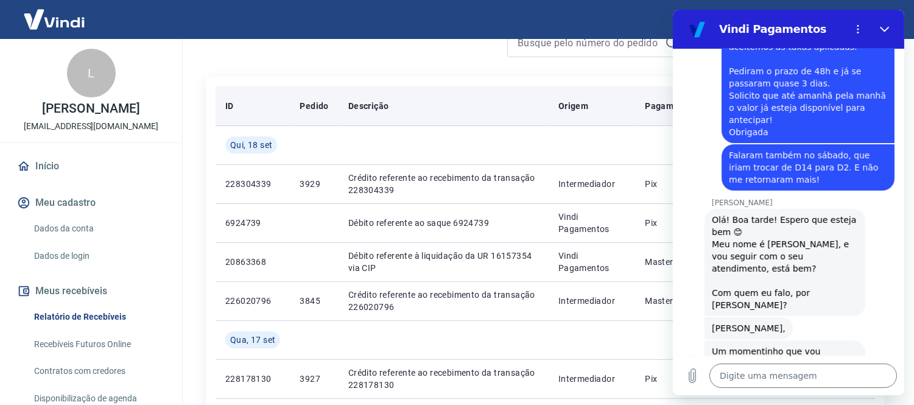
scroll to position [135, 0]
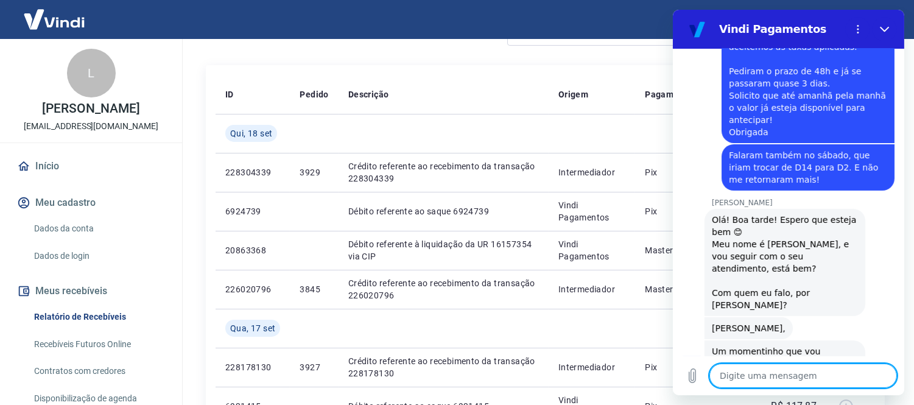
click at [761, 358] on div "Digite uma mensagem x" at bounding box center [789, 375] width 232 height 39
click at [760, 375] on textarea at bounding box center [803, 376] width 188 height 24
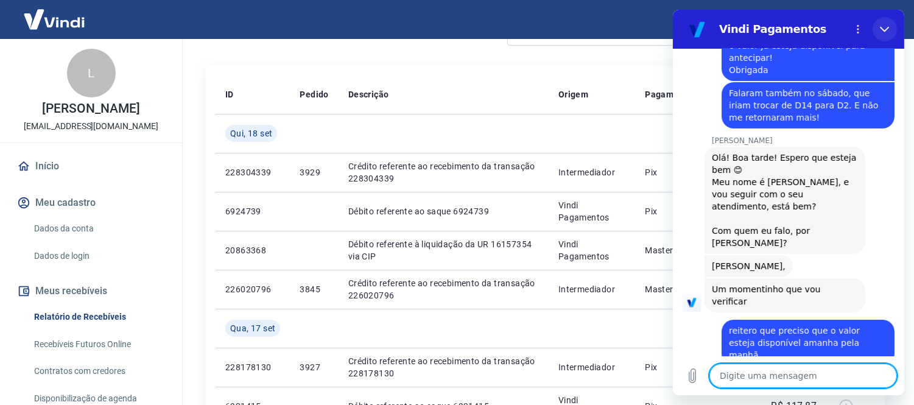
scroll to position [796, 0]
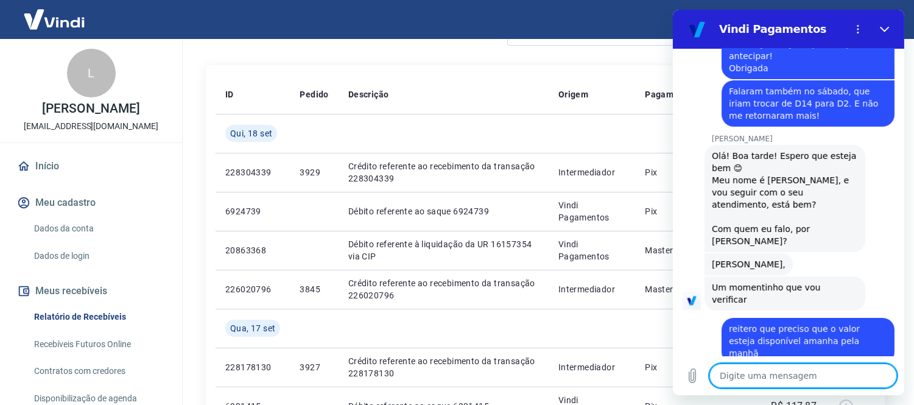
click at [797, 389] on div "Digite uma mensagem x" at bounding box center [789, 375] width 232 height 39
click at [794, 371] on textarea at bounding box center [803, 376] width 188 height 24
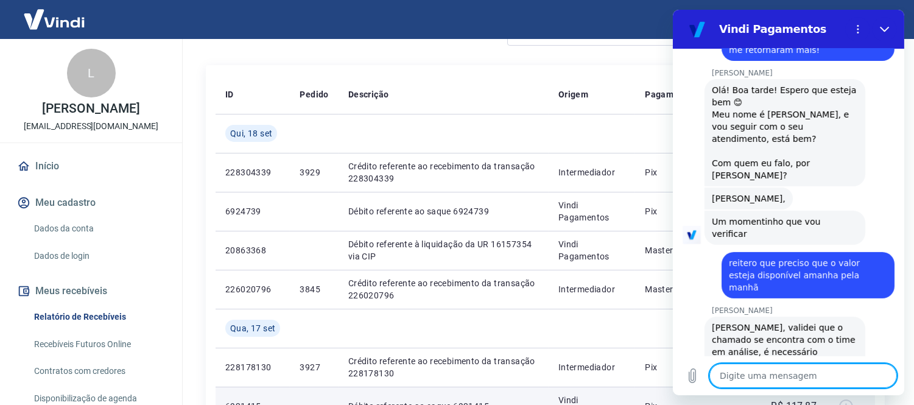
scroll to position [861, 0]
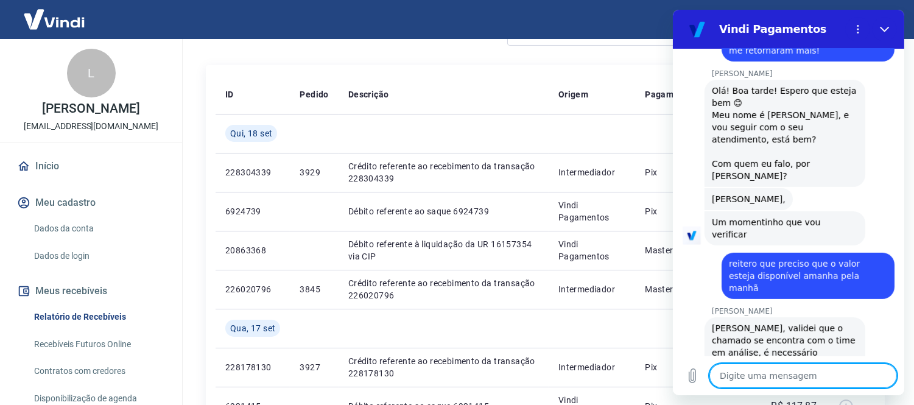
click at [802, 386] on textarea at bounding box center [803, 376] width 188 height 24
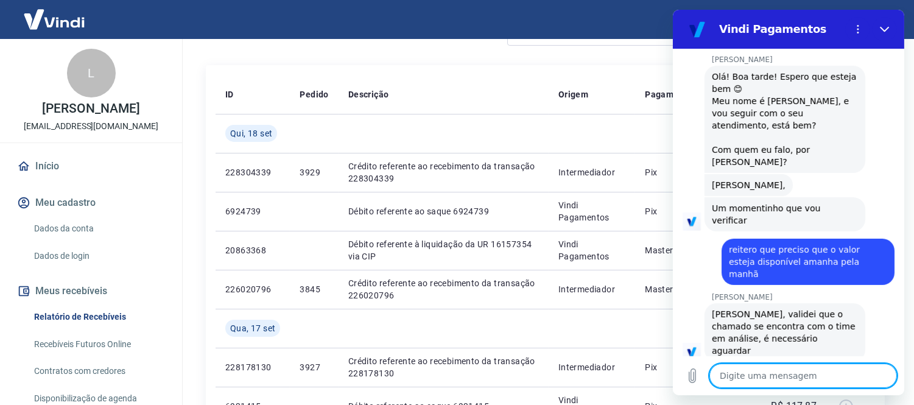
scroll to position [878, 0]
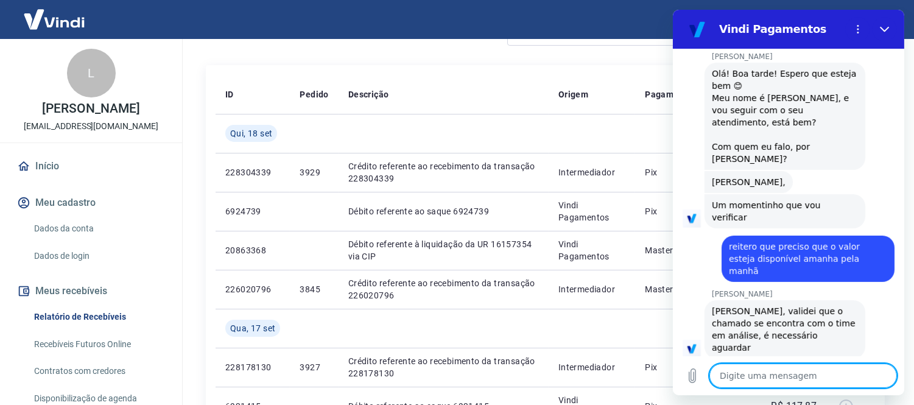
click at [802, 386] on textarea at bounding box center [803, 376] width 188 height 24
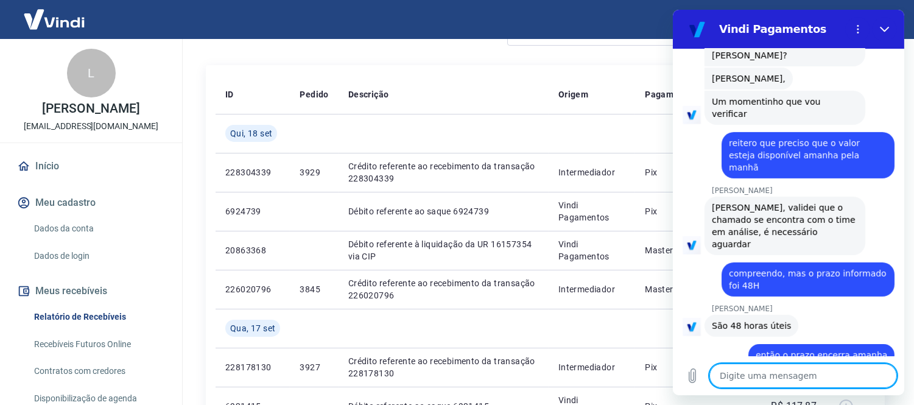
scroll to position [983, 0]
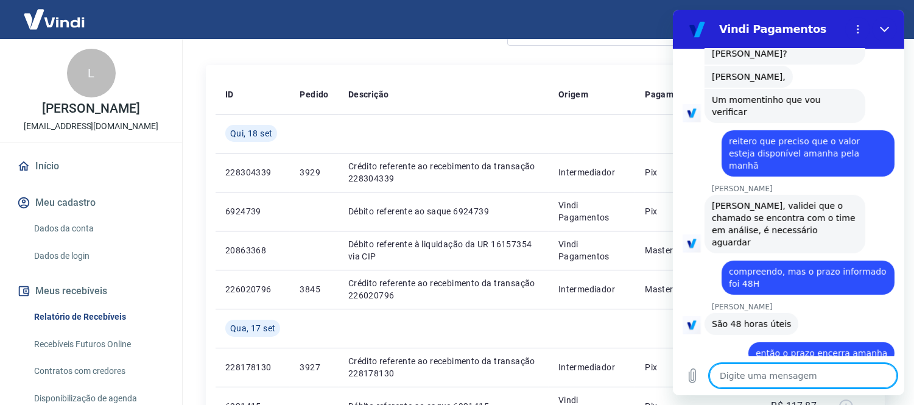
click at [754, 370] on textarea at bounding box center [803, 376] width 188 height 24
click at [756, 371] on textarea at bounding box center [803, 376] width 188 height 24
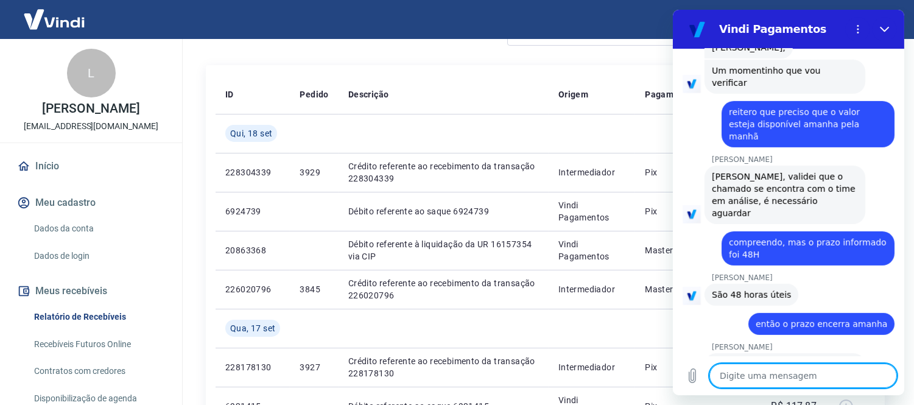
scroll to position [1158, 0]
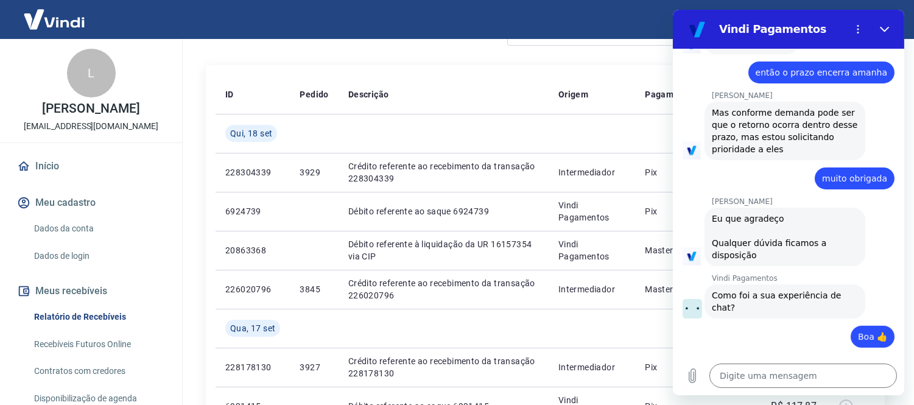
scroll to position [1263, 0]
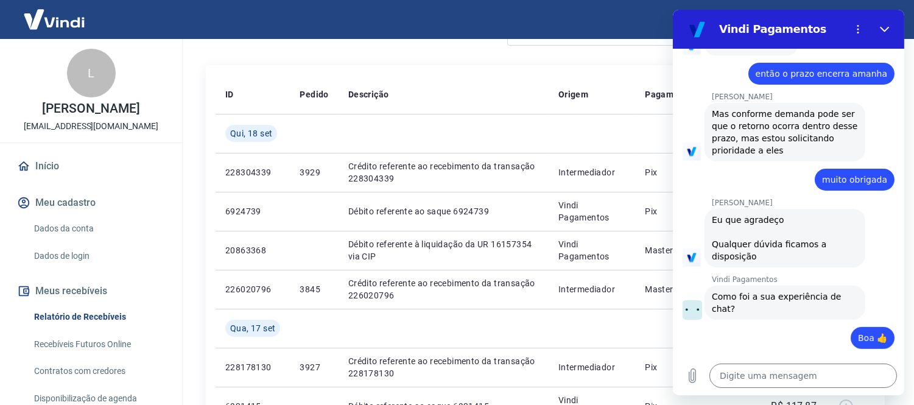
click at [776, 396] on input "Dê sua opinião:" at bounding box center [799, 409] width 169 height 26
drag, startPoint x: 829, startPoint y: 309, endPoint x: 923, endPoint y: 302, distance: 94.1
click at [904, 302] on html "Vindi Pagamentos 17:34 diz: boa tarde Enviado · 17:34 [PERSON_NAME] diz: [PERSO…" at bounding box center [789, 203] width 232 height 386
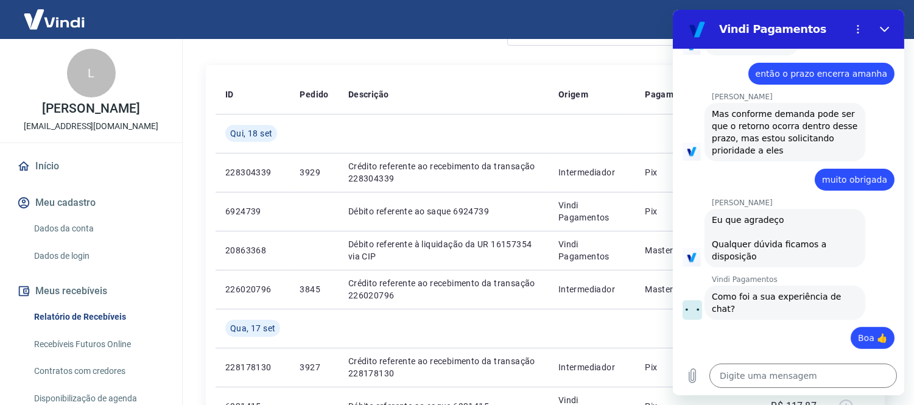
scroll to position [0, 0]
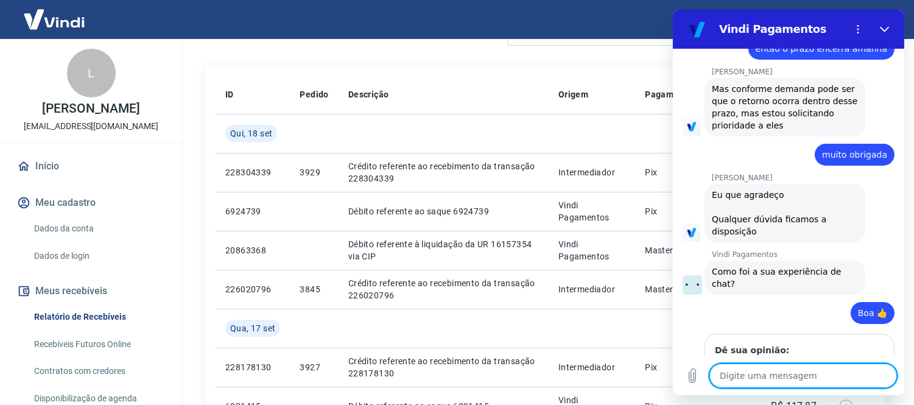
scroll to position [1290, 0]
